Goal: Information Seeking & Learning: Learn about a topic

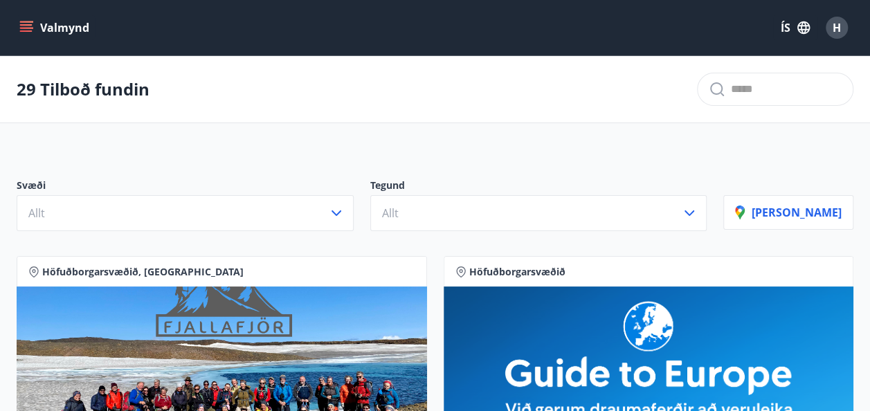
click at [29, 19] on button "Valmynd" at bounding box center [56, 27] width 78 height 25
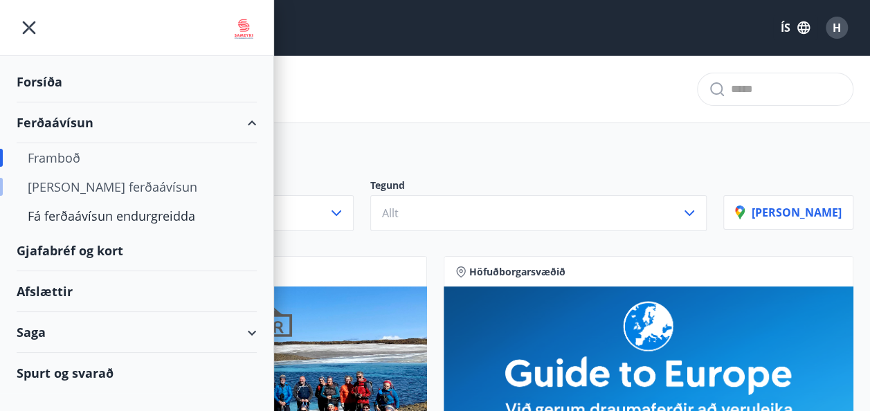
click at [87, 185] on div "[PERSON_NAME] ferðaávísun" at bounding box center [137, 186] width 218 height 29
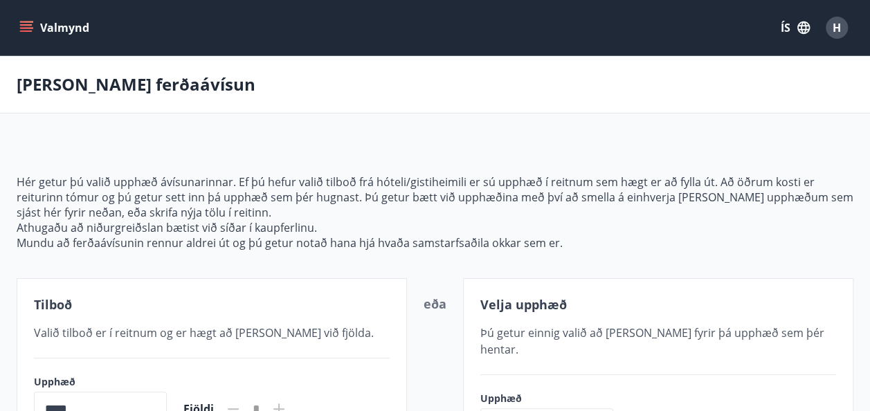
click at [25, 26] on icon "menu" at bounding box center [26, 28] width 14 height 14
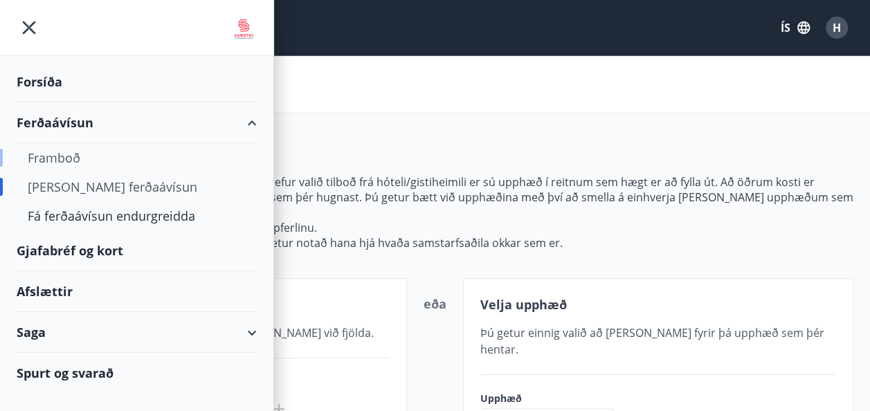
click at [54, 156] on div "Framboð" at bounding box center [137, 157] width 218 height 29
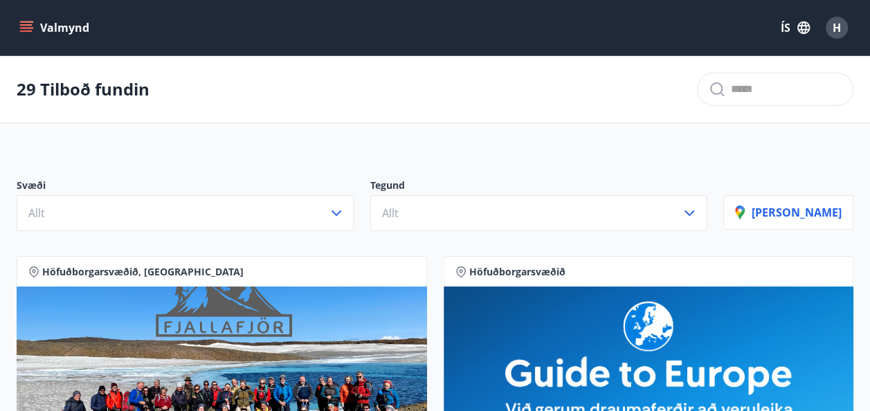
click at [22, 23] on icon "menu" at bounding box center [26, 28] width 14 height 14
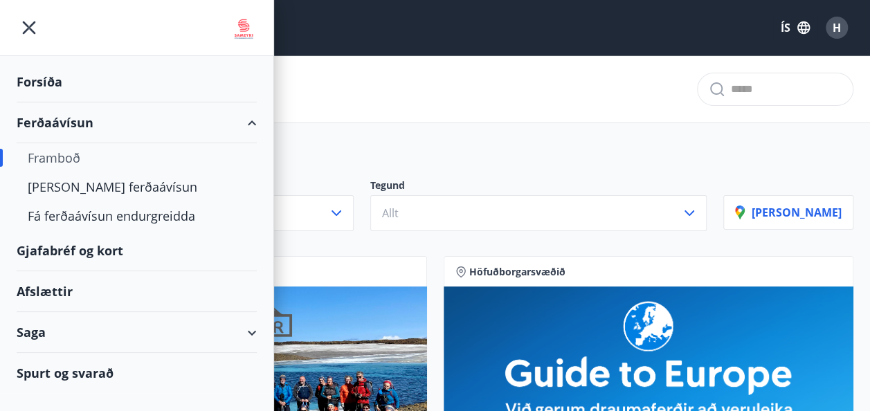
click at [79, 372] on div "Spurt og svarað" at bounding box center [137, 373] width 240 height 40
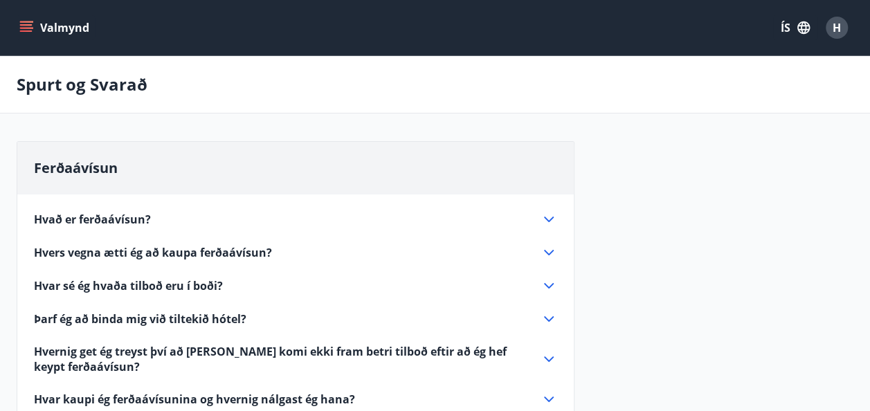
click at [229, 219] on div "Hvað er ferðaávísun?" at bounding box center [287, 219] width 507 height 15
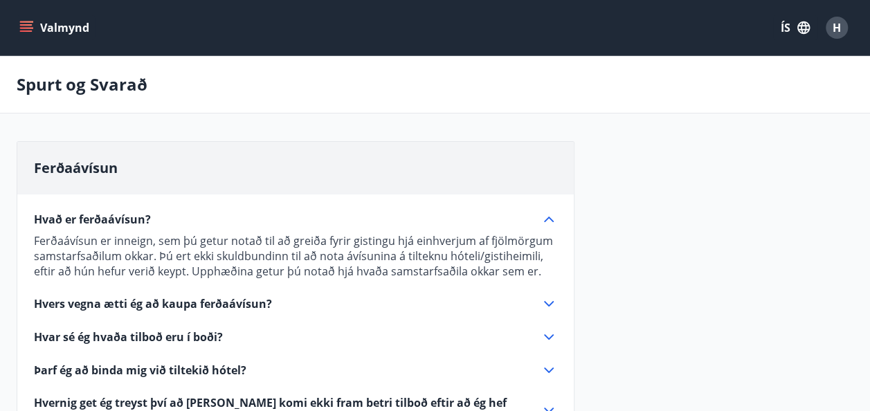
click at [201, 305] on span "Hvers vegna ætti ég að kaupa ferðaávísun?" at bounding box center [153, 303] width 238 height 15
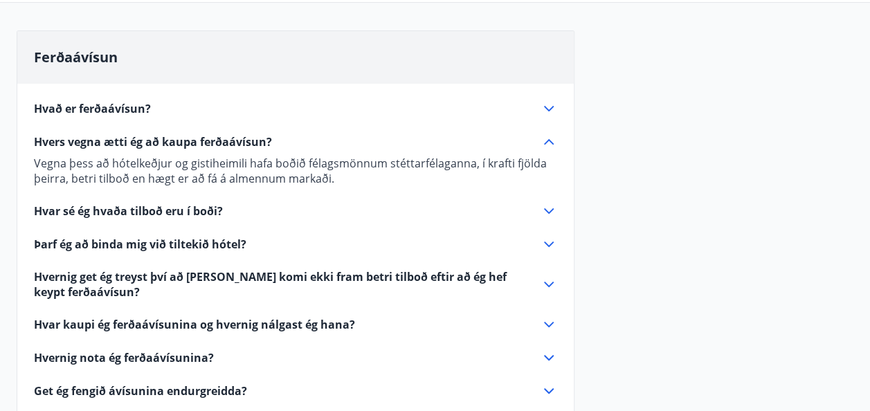
scroll to position [138, 0]
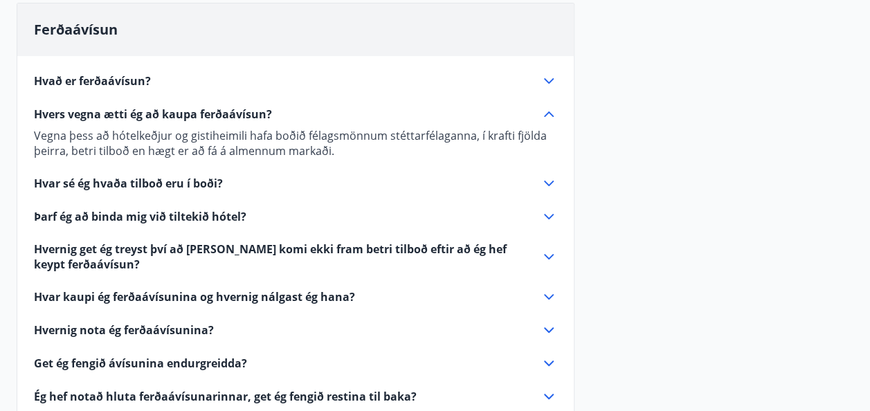
click at [212, 248] on span "Hvernig get ég treyst því að [PERSON_NAME] komi ekki fram betri tilboð eftir að…" at bounding box center [279, 257] width 490 height 30
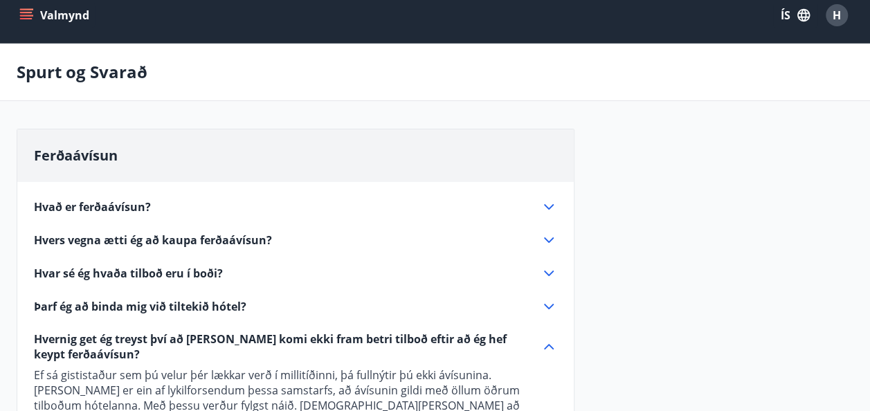
scroll to position [0, 0]
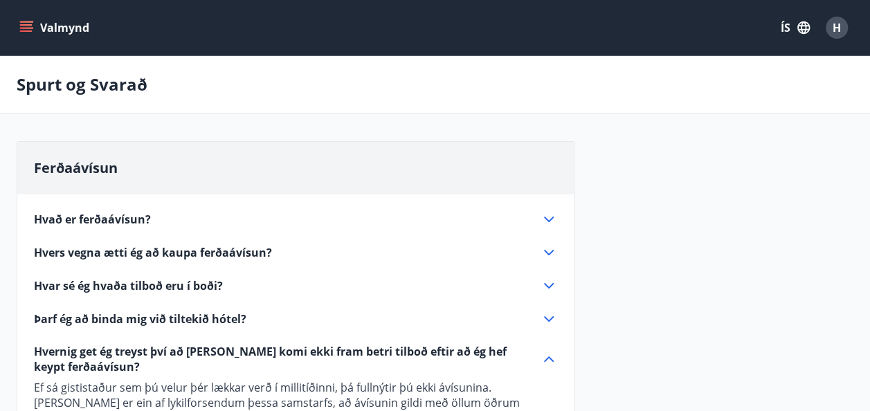
click at [27, 25] on icon "menu" at bounding box center [26, 24] width 12 height 1
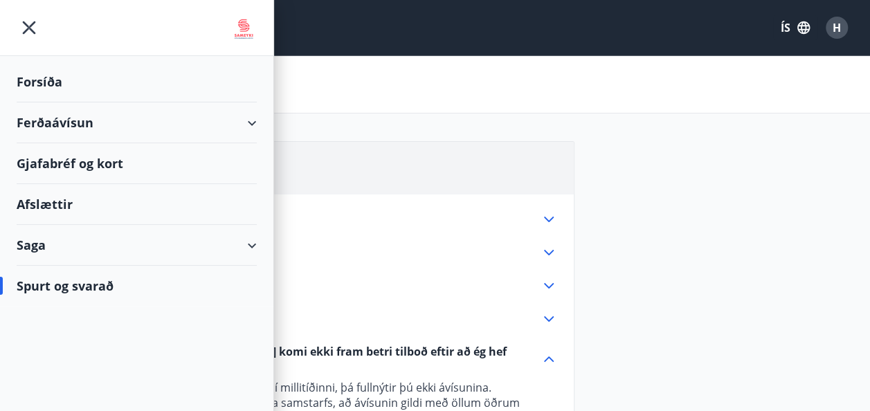
click at [49, 164] on div "Gjafabréf og kort" at bounding box center [137, 163] width 240 height 41
click at [564, 71] on div "Spurt og Svarað" at bounding box center [435, 84] width 870 height 57
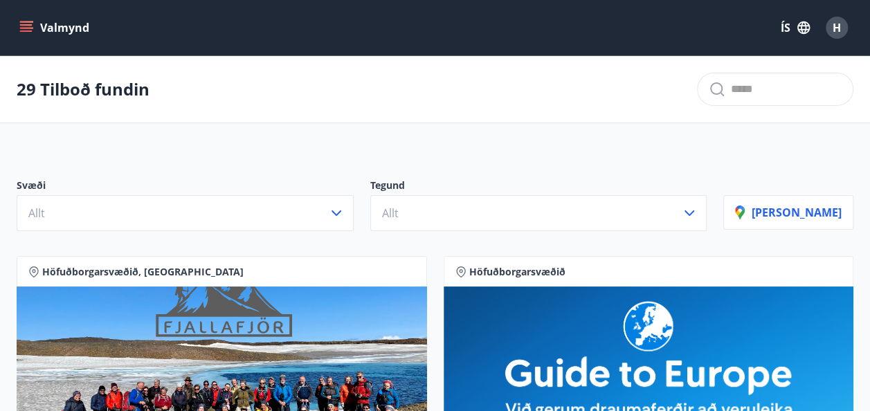
click at [26, 21] on icon "menu" at bounding box center [27, 21] width 15 height 1
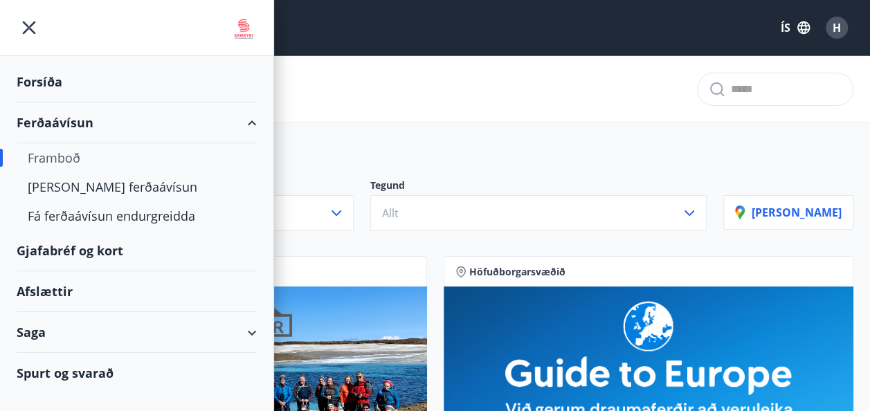
click at [58, 373] on div "Spurt og svarað" at bounding box center [137, 373] width 240 height 40
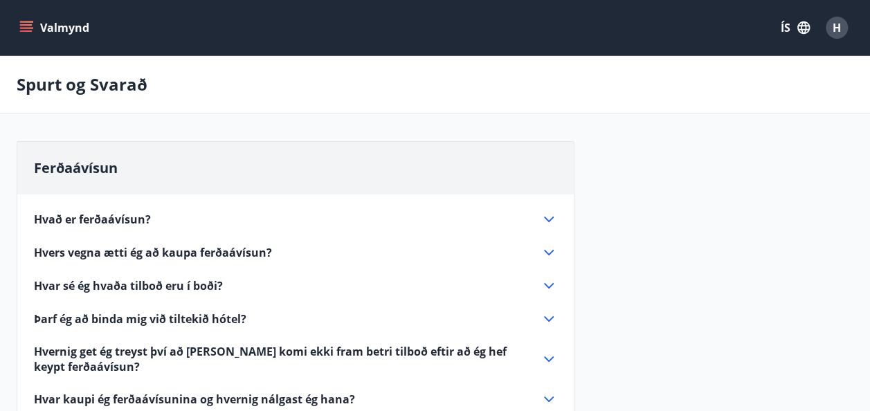
click at [21, 25] on icon "menu" at bounding box center [26, 24] width 12 height 1
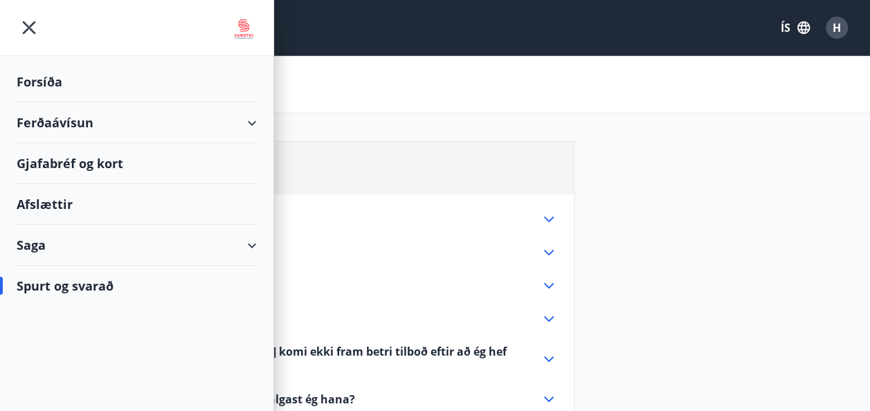
click at [152, 33] on div at bounding box center [137, 28] width 274 height 56
click at [118, 163] on div "Gjafabréf og kort" at bounding box center [137, 163] width 240 height 41
click at [663, 171] on div "Ferðaávísun Hvað er ferðaávísun? Ferðaávísun er inneign, sem þú getur notað til…" at bounding box center [435, 381] width 837 height 481
